Goal: Transaction & Acquisition: Purchase product/service

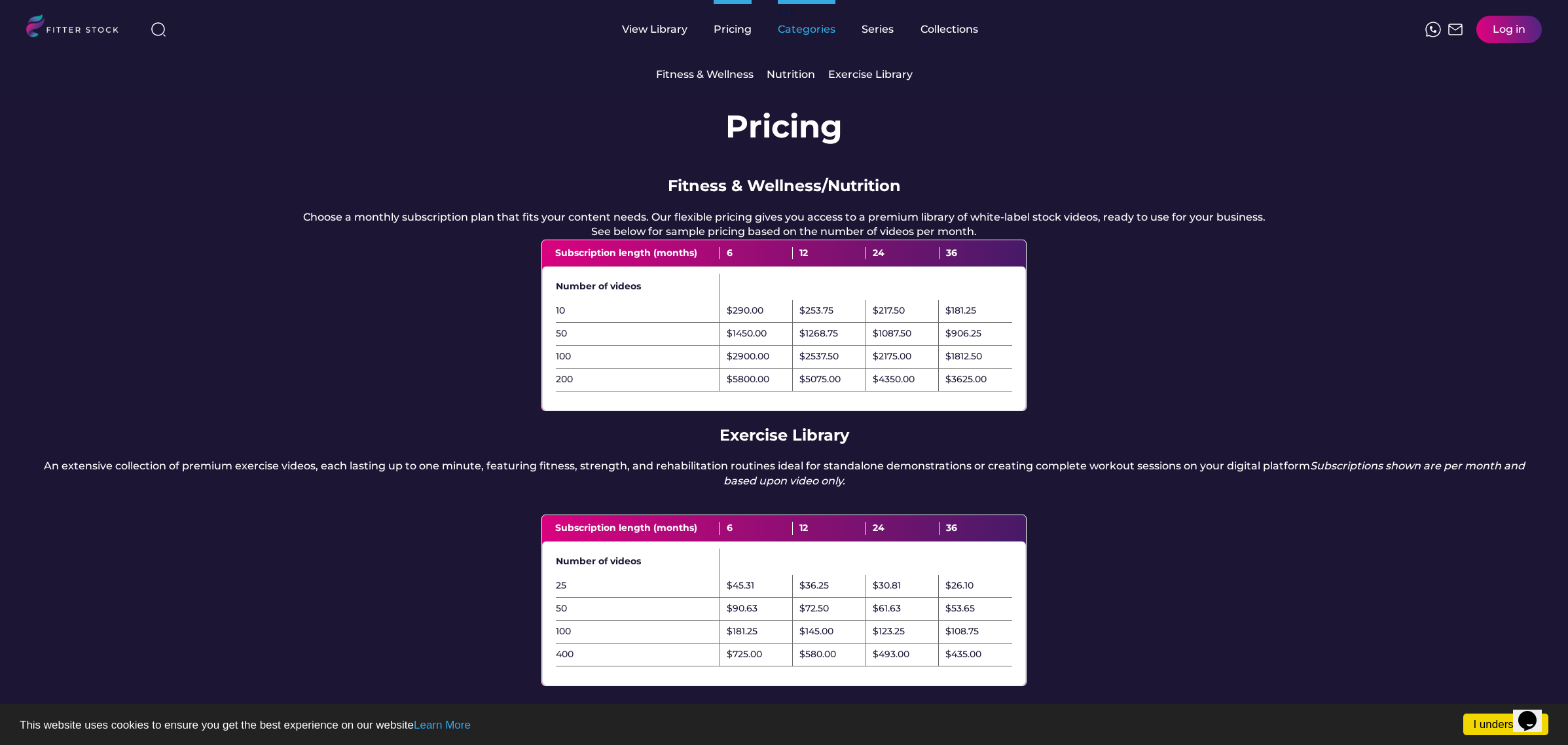
click at [813, 29] on div "Categories" at bounding box center [806, 29] width 58 height 15
click at [928, 24] on div "Collections" at bounding box center [949, 29] width 58 height 15
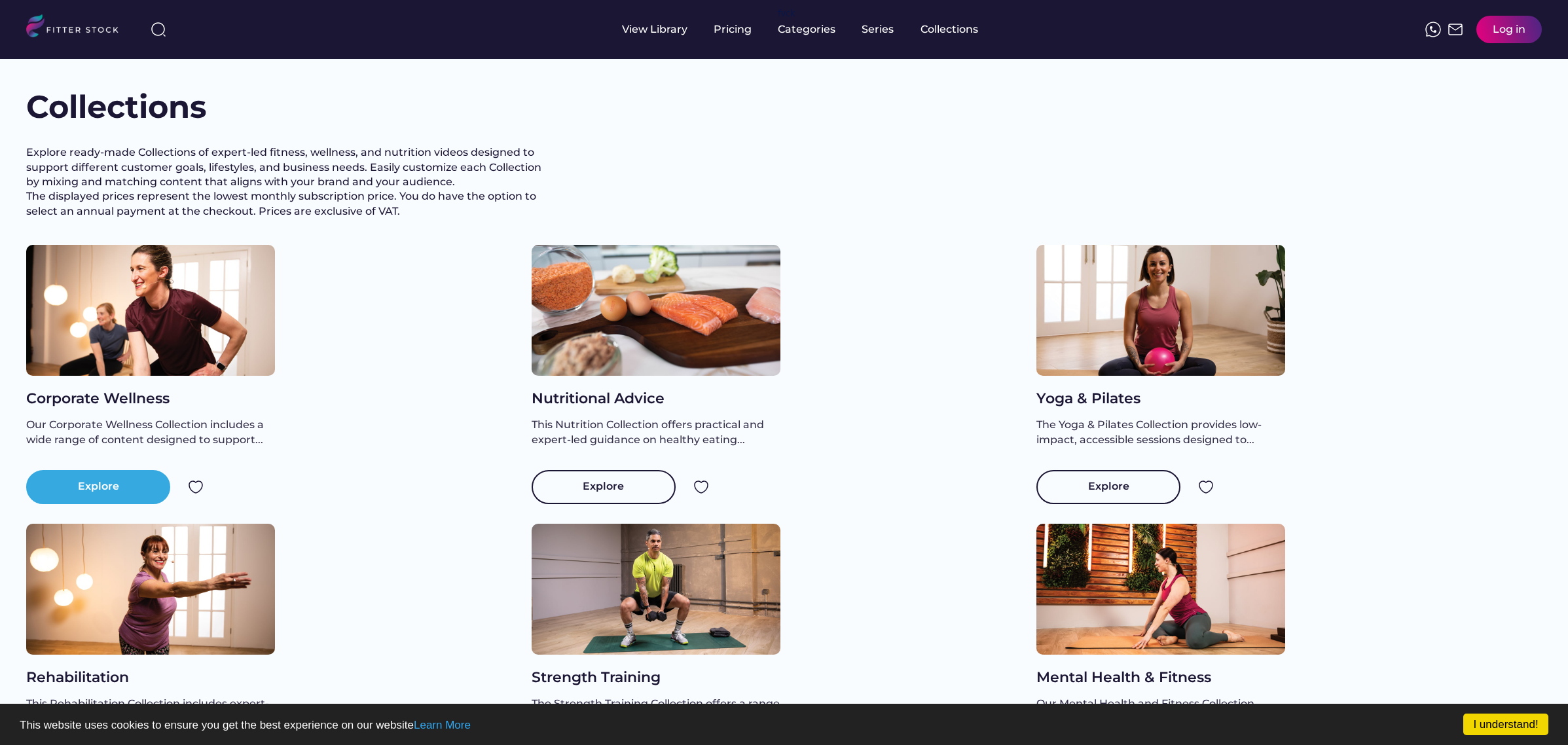
click at [71, 493] on div "Explore" at bounding box center [98, 487] width 144 height 34
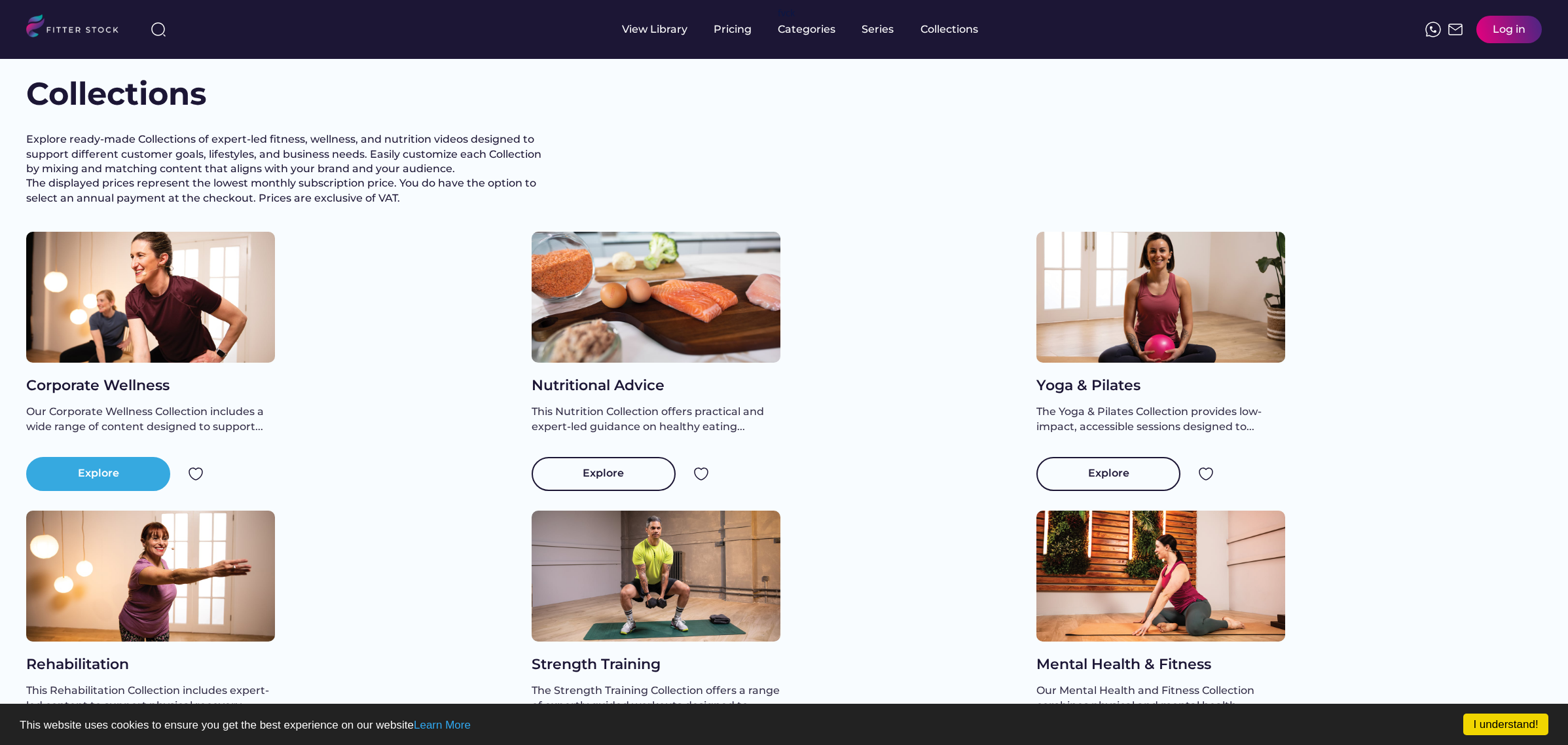
scroll to position [26, 0]
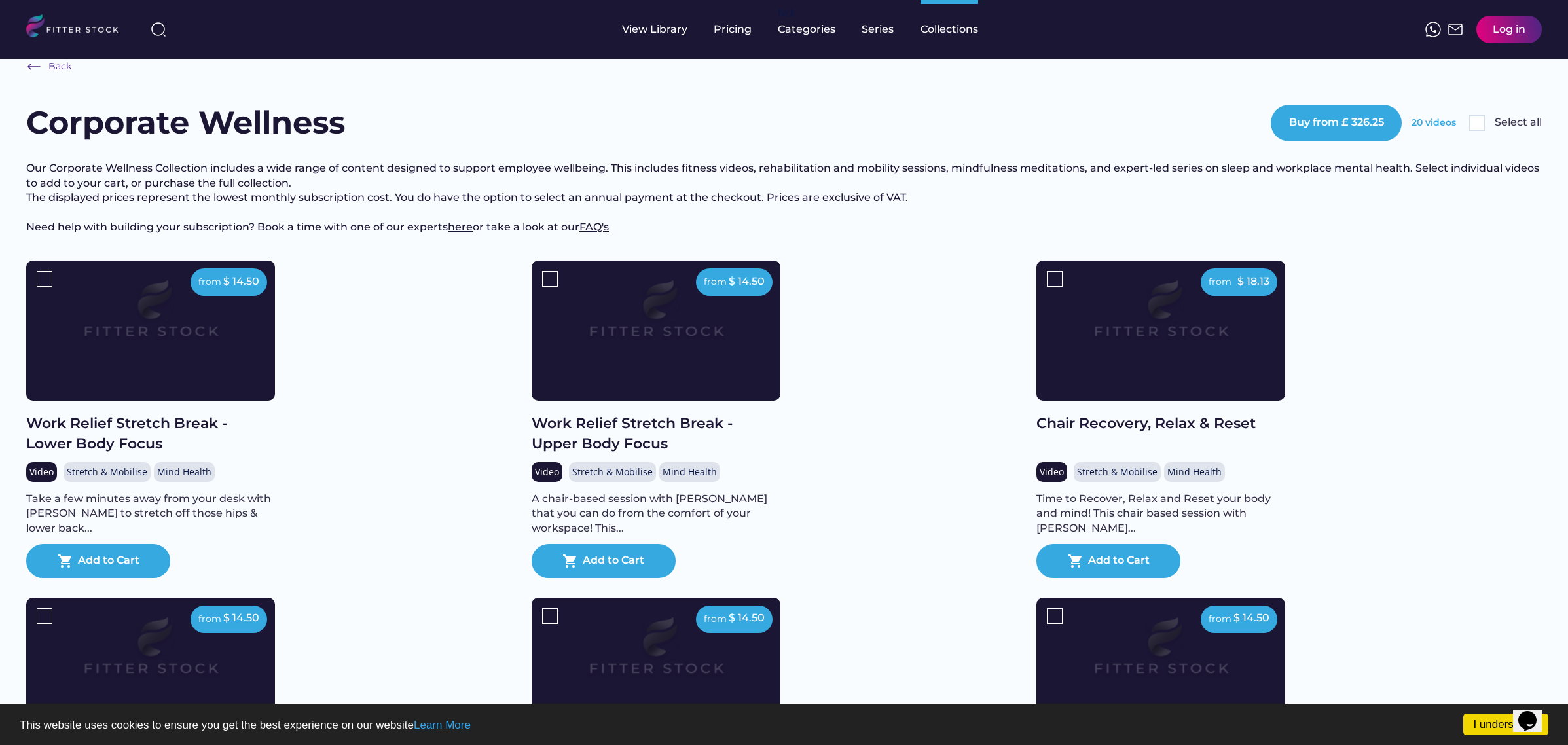
click at [1242, 263] on img at bounding box center [1161, 316] width 199 height 112
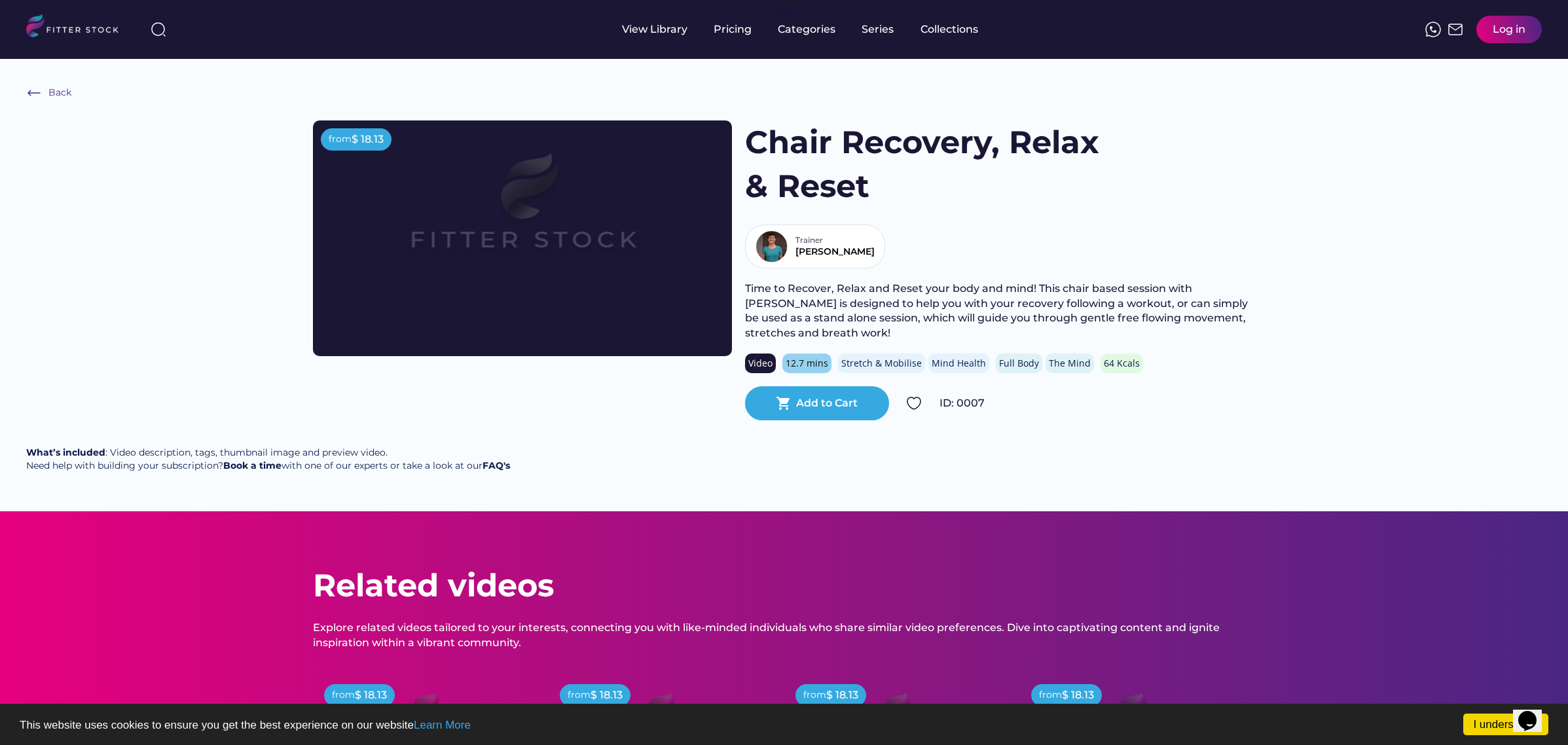
click at [1179, 417] on div "Back from $ 18.13 Chair Recovery, Relax & Reset Trainer Clare N Time to Recover…" at bounding box center [784, 285] width 1568 height 452
click at [824, 396] on div "Add to Cart" at bounding box center [827, 403] width 61 height 15
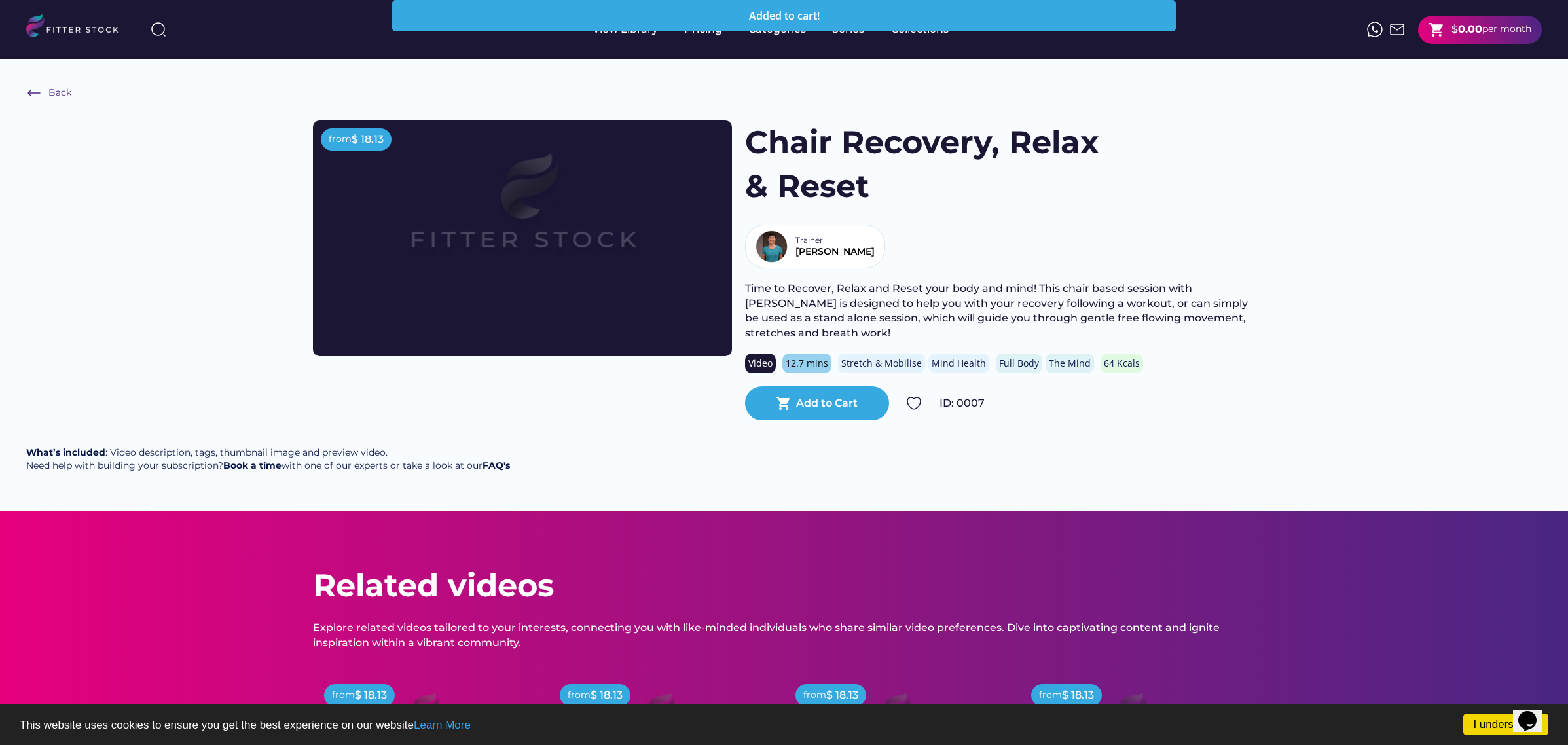
click at [1393, 182] on div "Back from $ 18.13 Chair Recovery, Relax & Reset Trainer Clare N Time to Recover…" at bounding box center [784, 285] width 1568 height 452
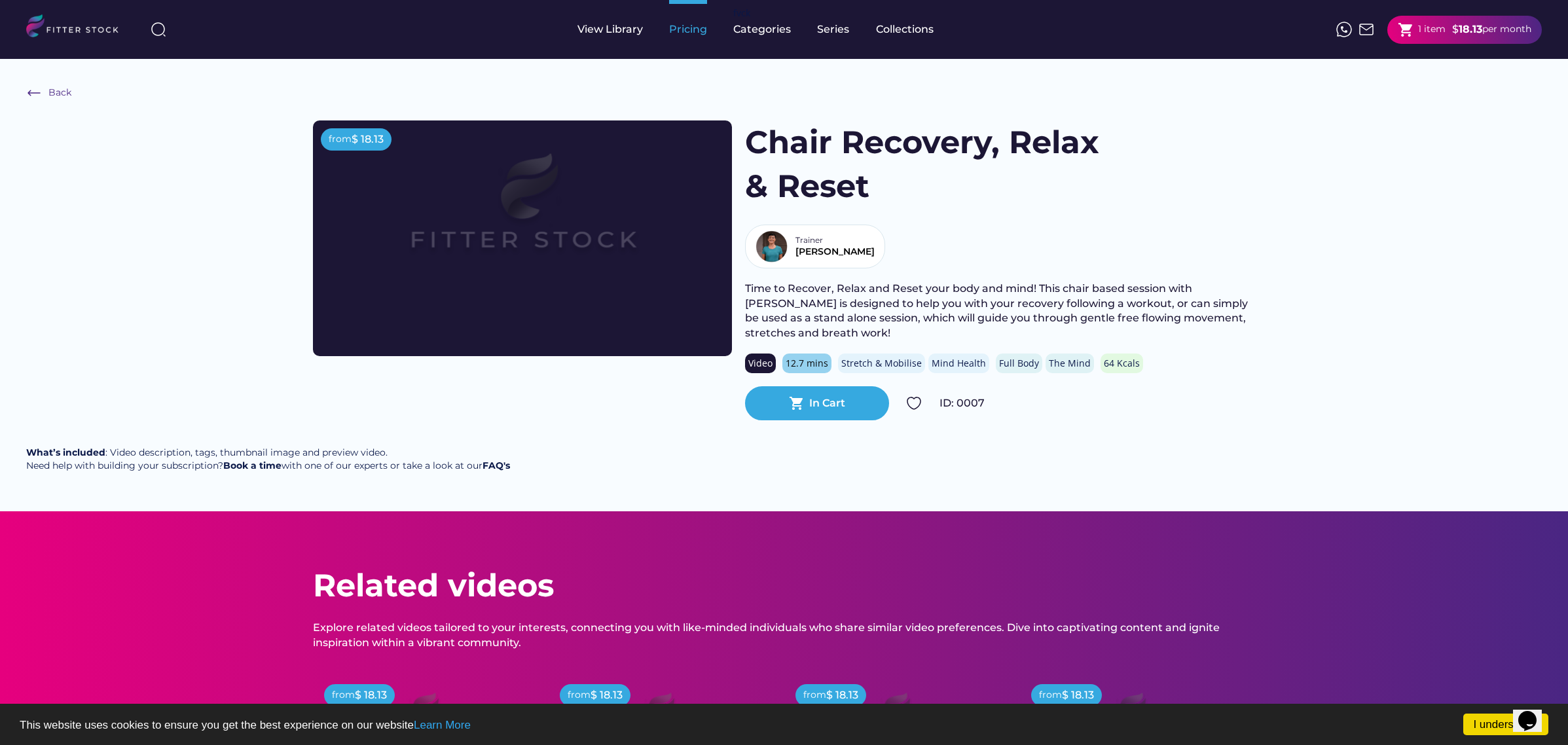
click at [688, 41] on div "Pricing" at bounding box center [687, 29] width 38 height 59
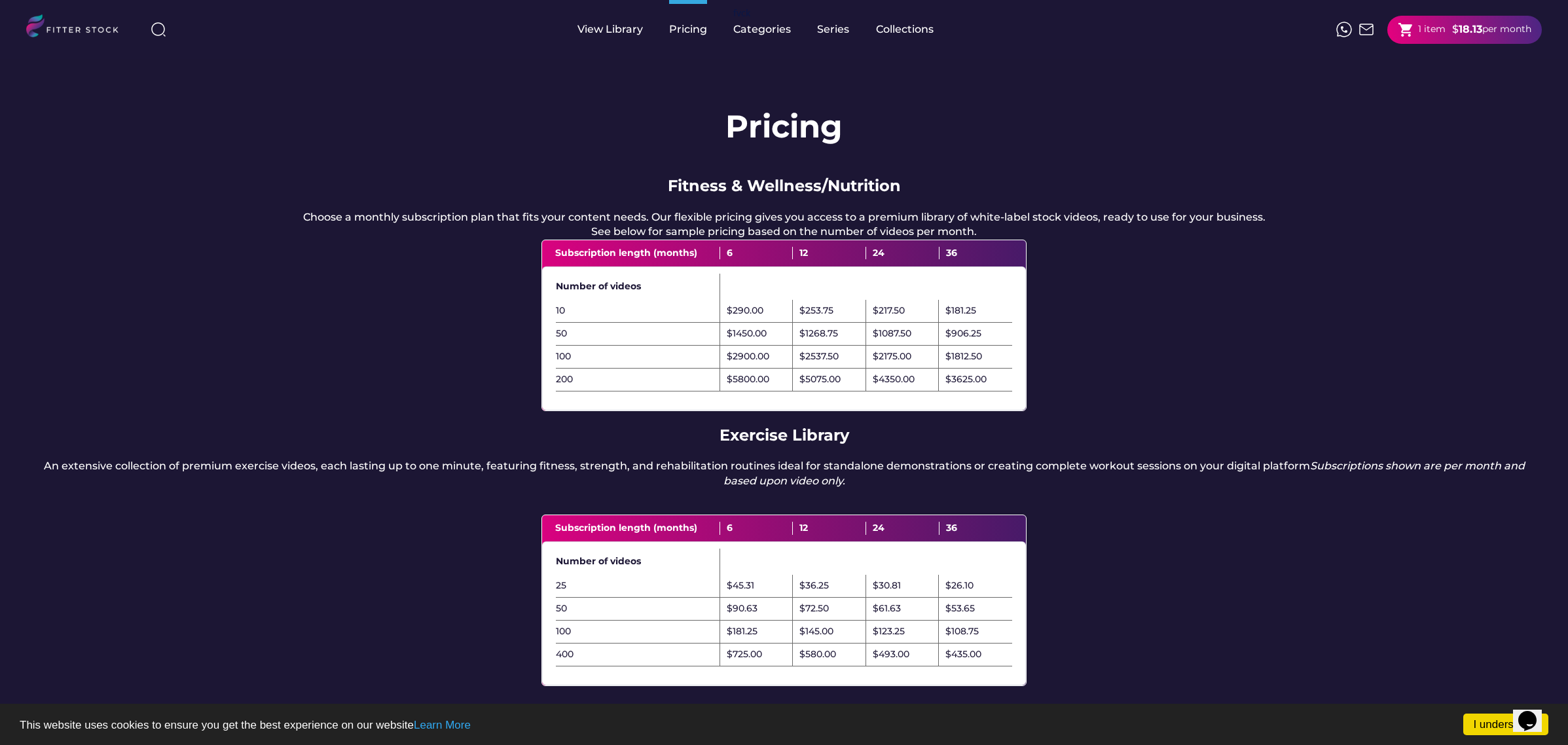
click at [1464, 40] on div "shopping_cart 1 item $ 18.13 per month" at bounding box center [1465, 29] width 154 height 28
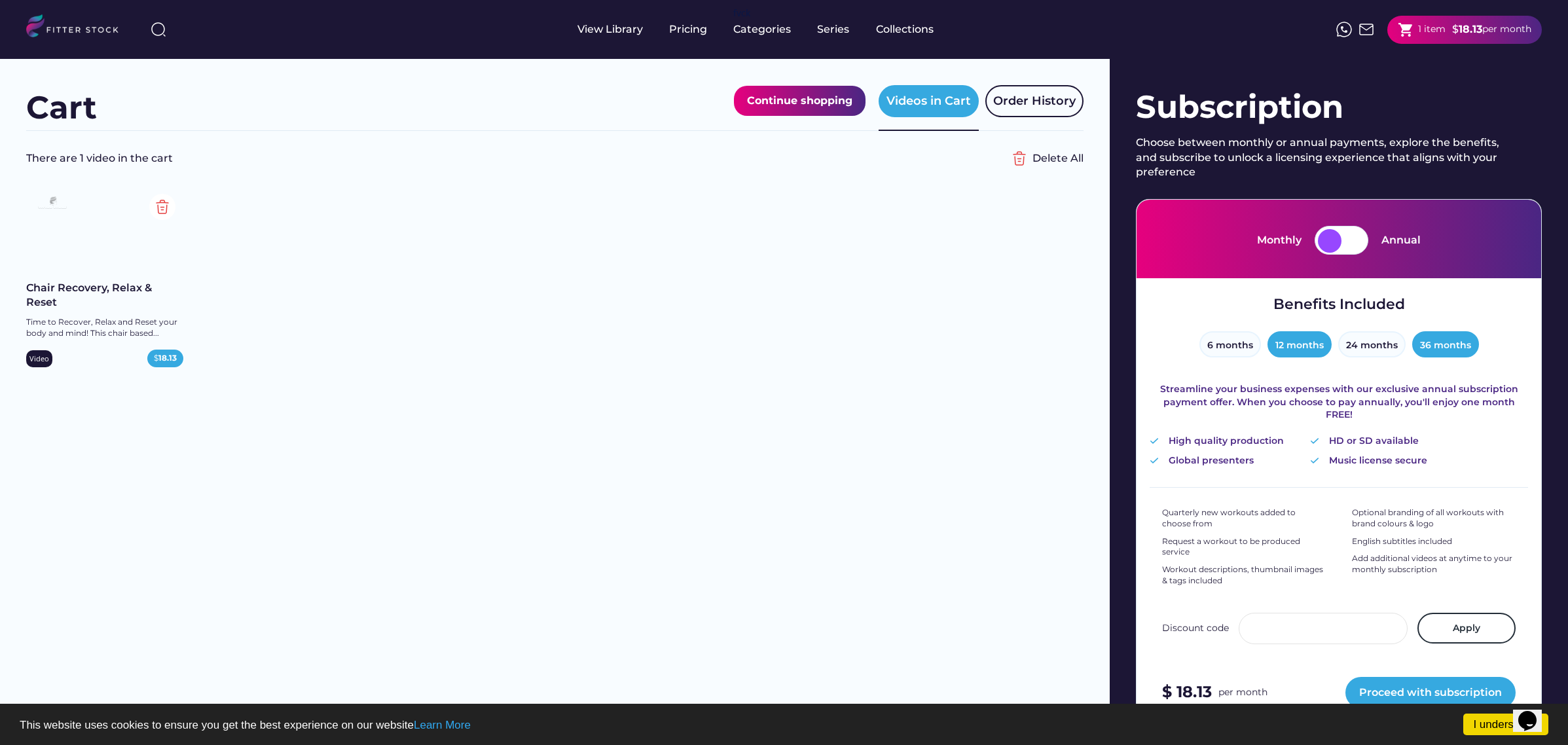
click at [1295, 341] on button "12 months" at bounding box center [1300, 344] width 64 height 26
click at [1225, 332] on button "6 months" at bounding box center [1230, 344] width 61 height 26
click at [1285, 350] on button "12 months" at bounding box center [1300, 344] width 64 height 26
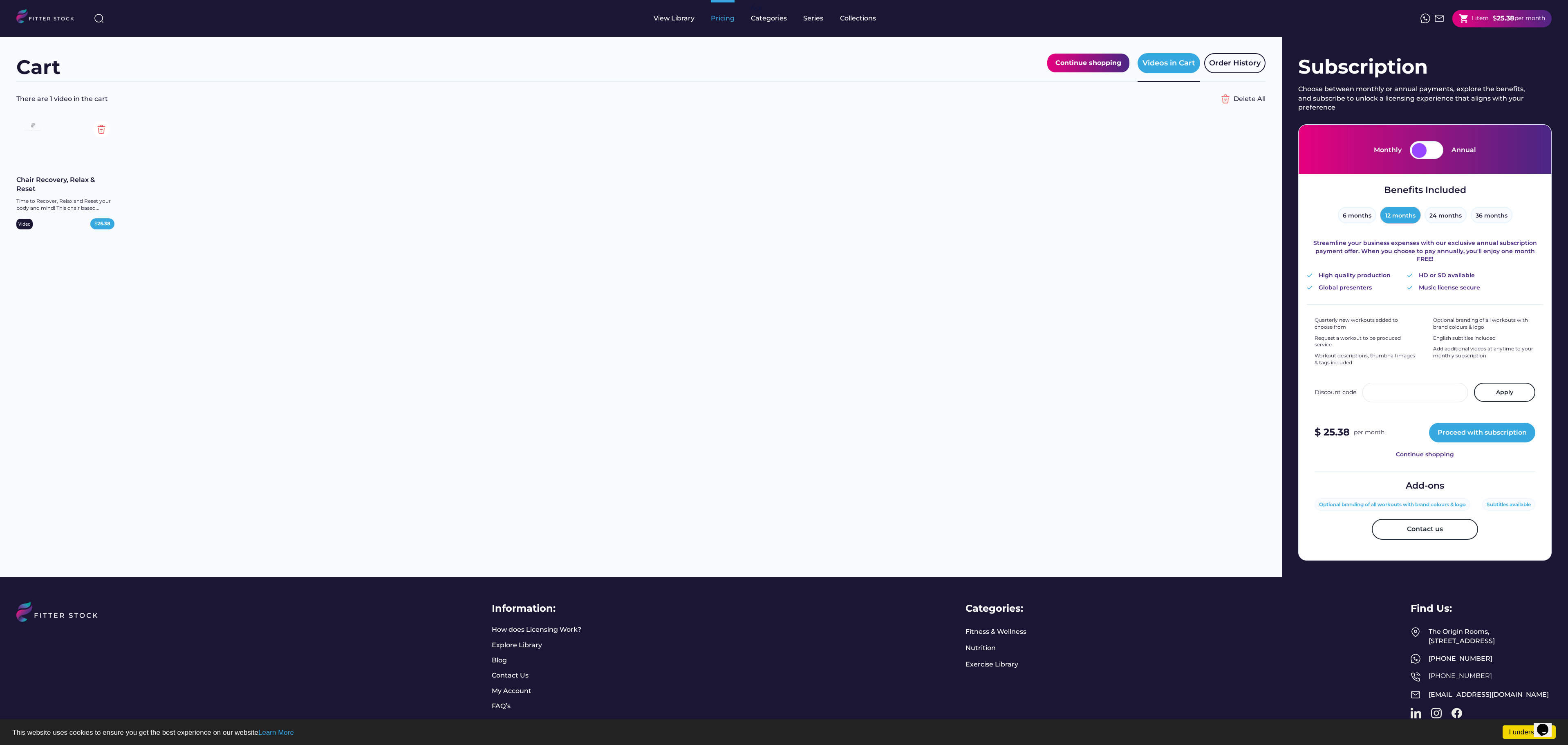
click at [717, 21] on div "Pricing" at bounding box center [723, 18] width 24 height 9
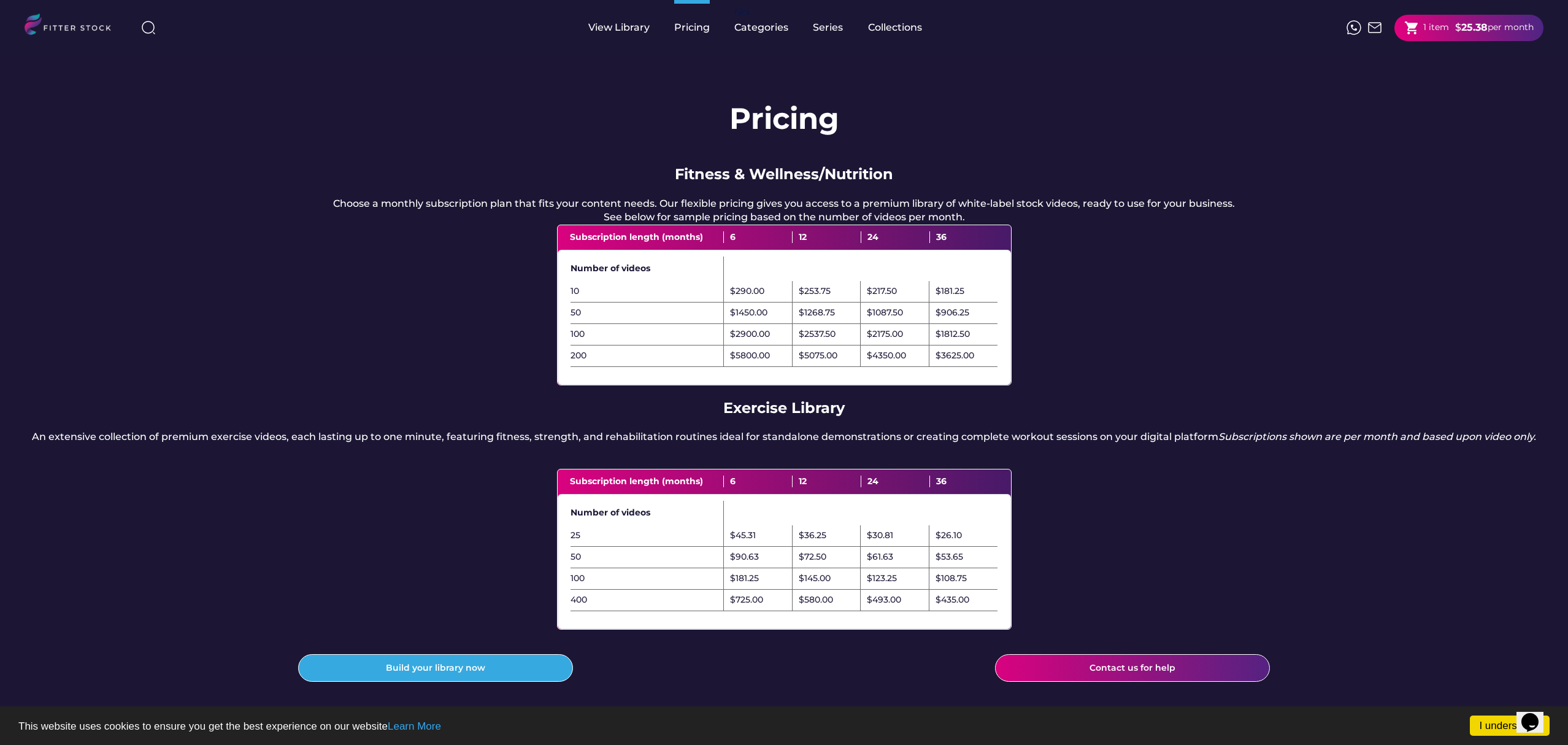
click at [1425, 25] on div "1 item" at bounding box center [1436, 27] width 26 height 12
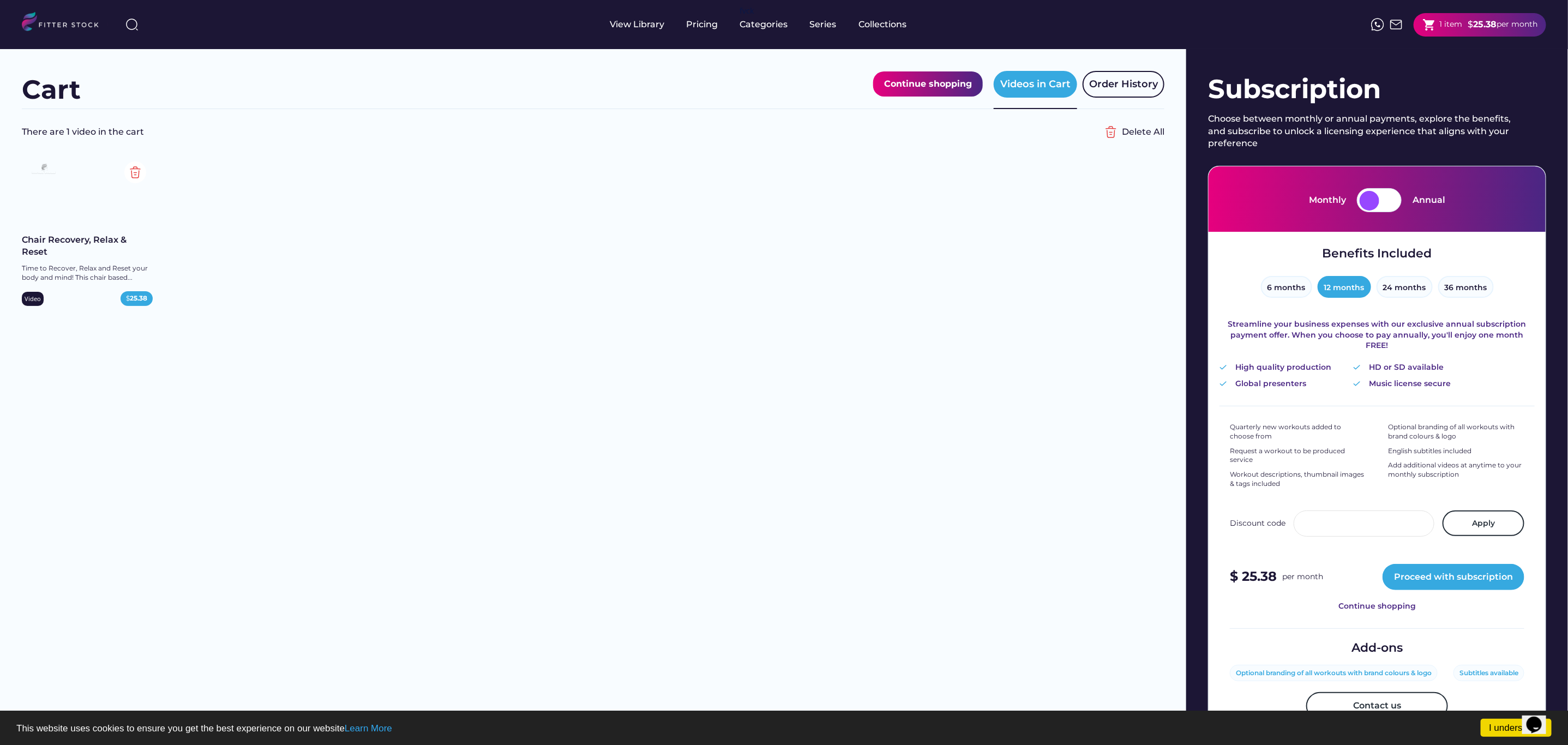
click at [25, 300] on div "Video" at bounding box center [32, 299] width 16 height 8
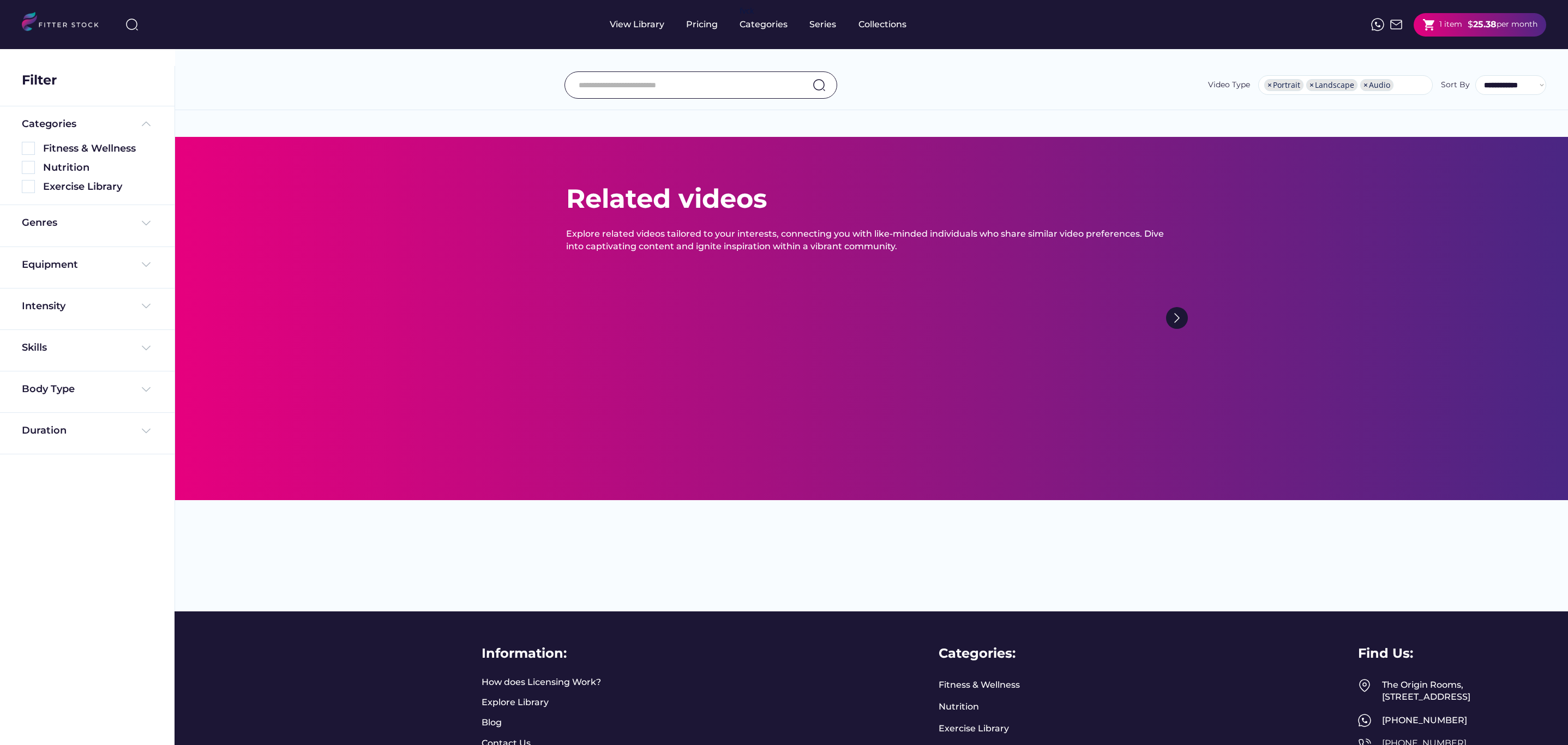
select select "**********"
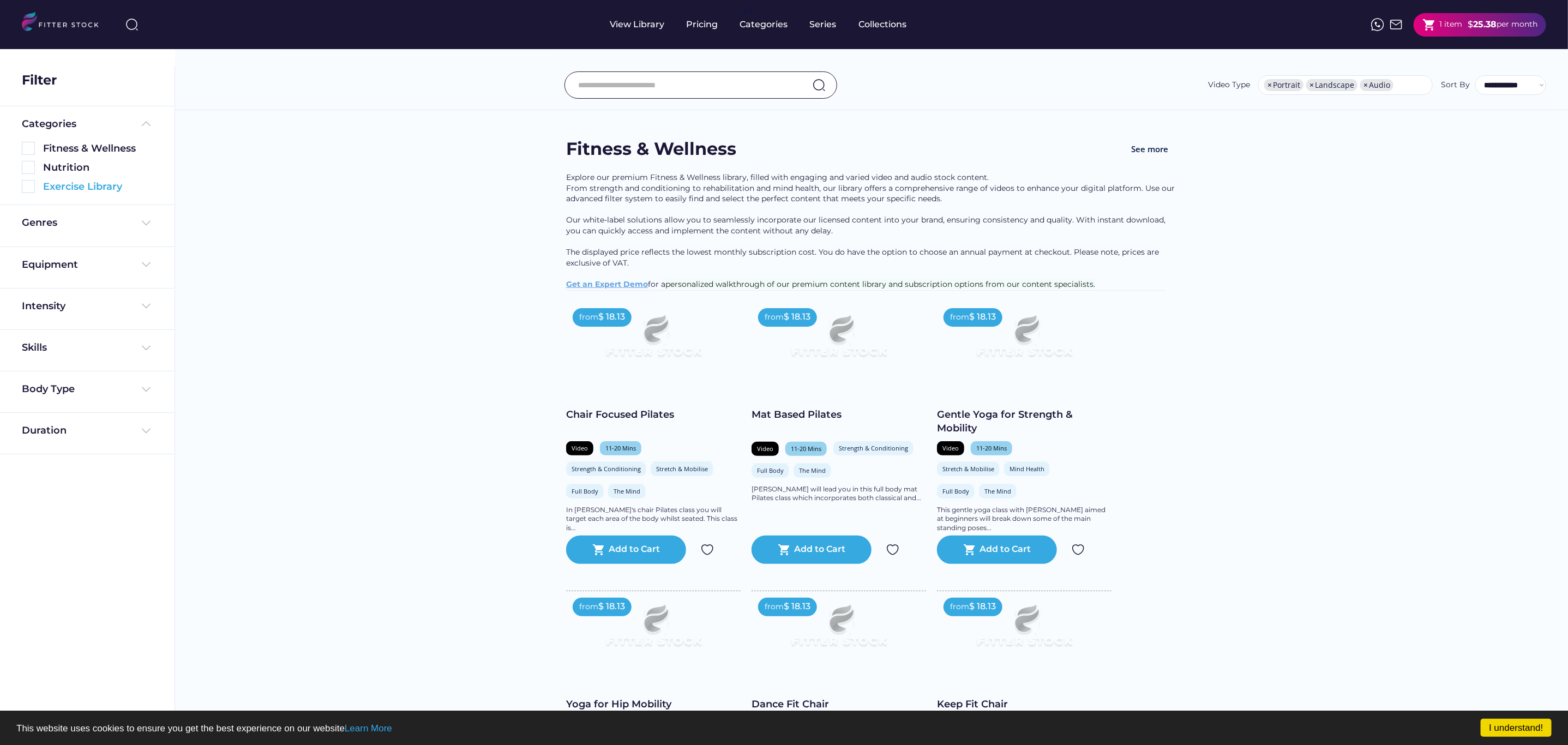
click at [55, 185] on div "Exercise Library" at bounding box center [97, 187] width 110 height 14
click at [24, 187] on img at bounding box center [28, 187] width 13 height 13
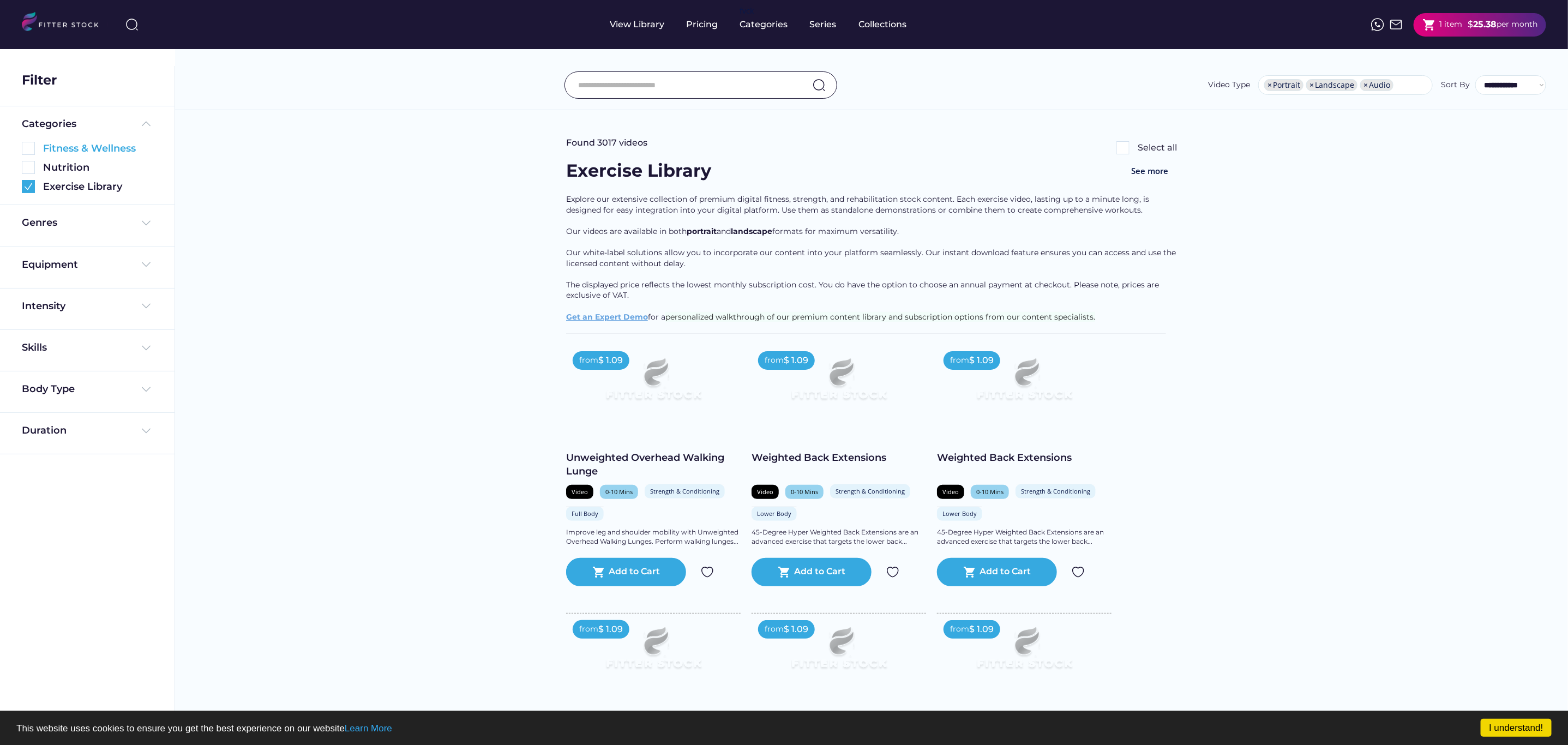
click at [27, 145] on img at bounding box center [28, 149] width 13 height 13
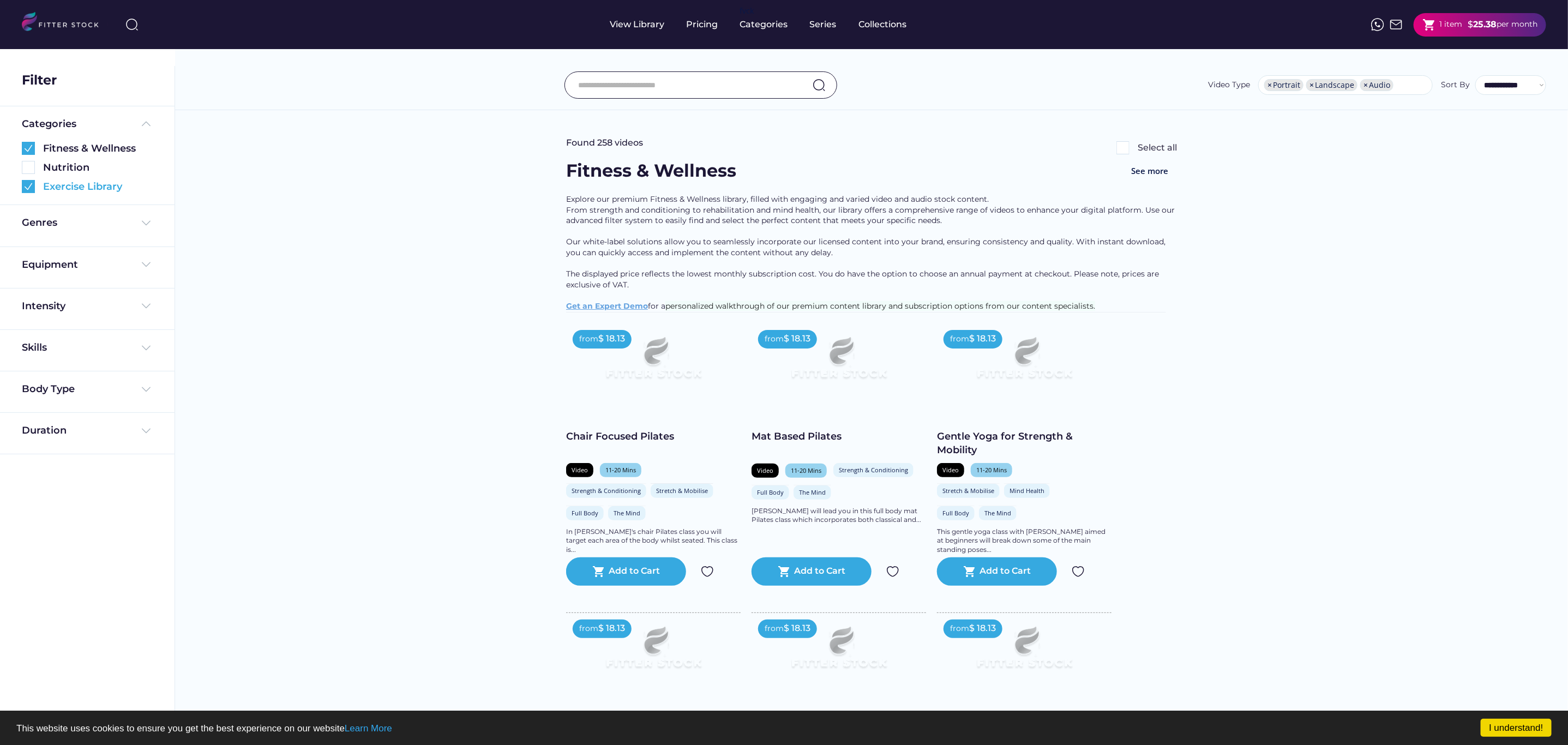
click at [28, 185] on img at bounding box center [28, 187] width 13 height 13
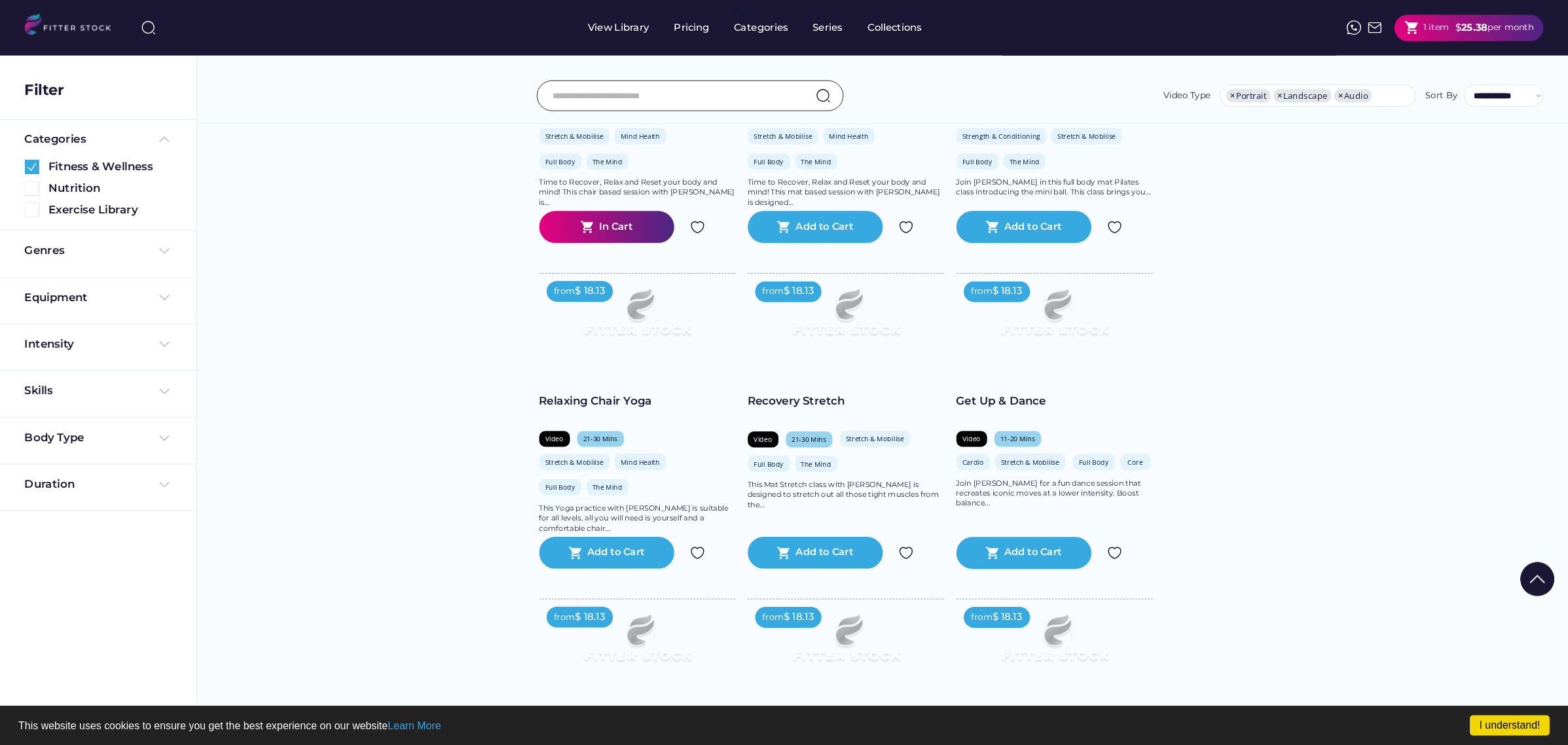
scroll to position [23, 0]
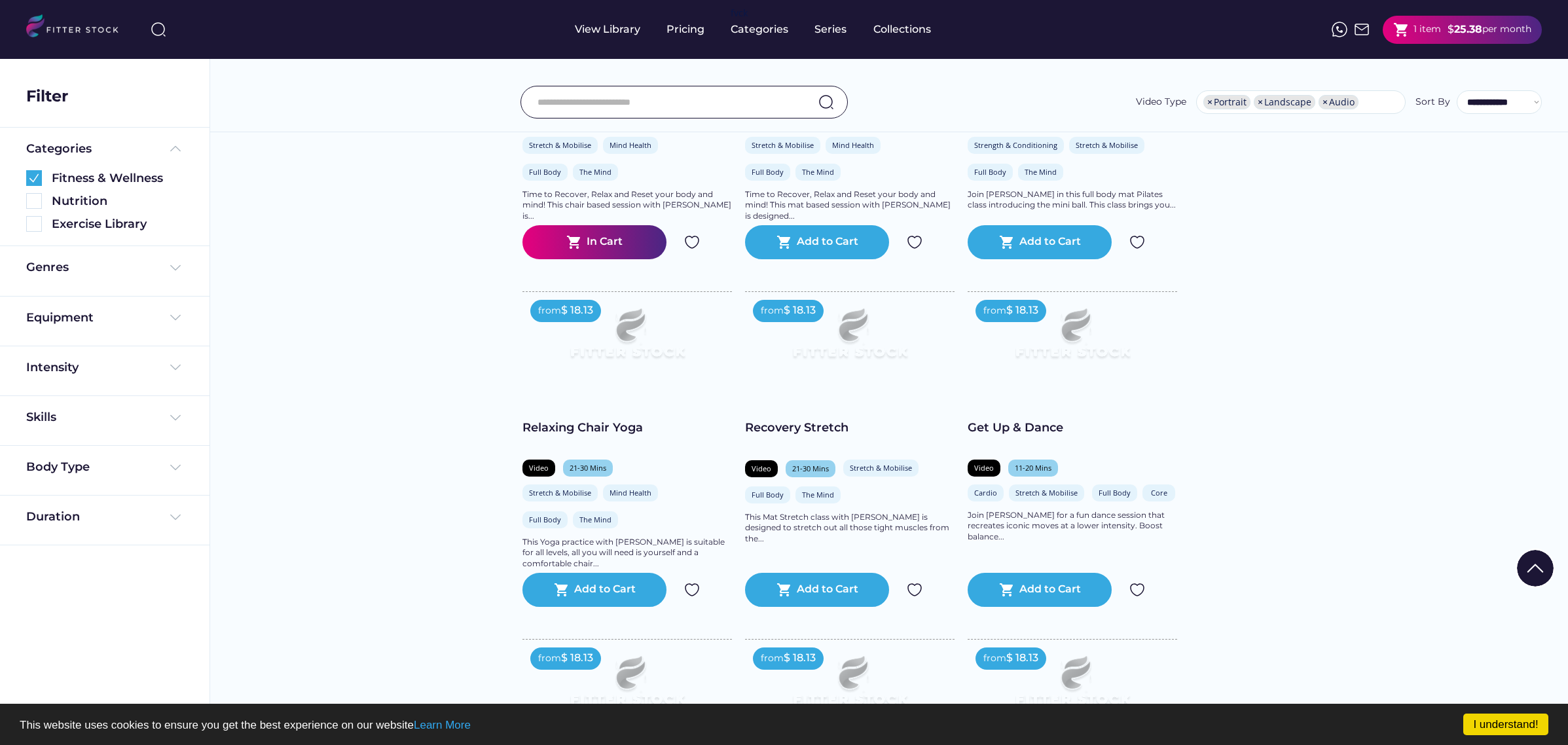
drag, startPoint x: 1169, startPoint y: 560, endPoint x: 974, endPoint y: 466, distance: 216.5
click at [974, 453] on h2 "Get Up & Dance" at bounding box center [1073, 436] width 210 height 33
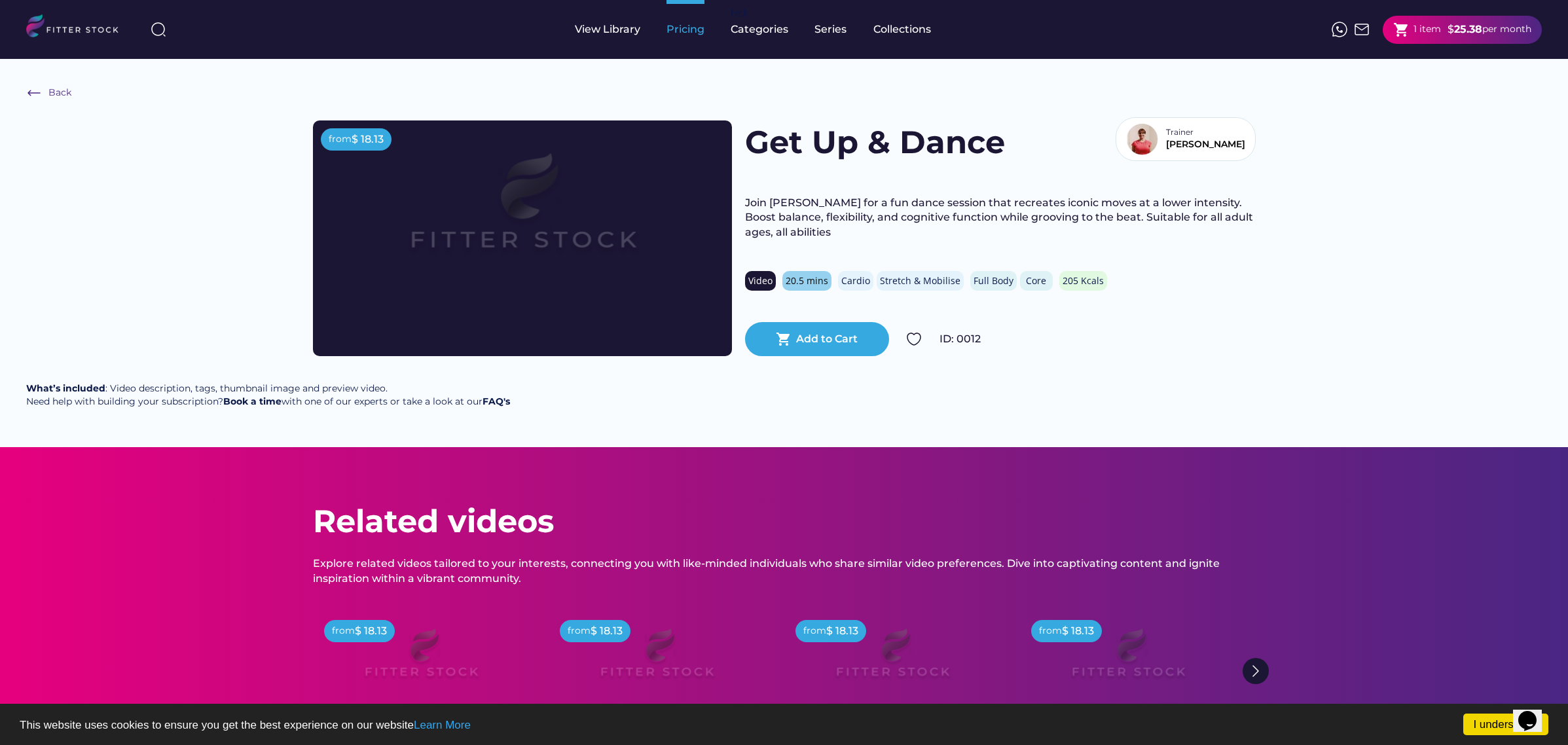
click at [695, 31] on div "Pricing" at bounding box center [686, 29] width 38 height 15
